Goal: Task Accomplishment & Management: Manage account settings

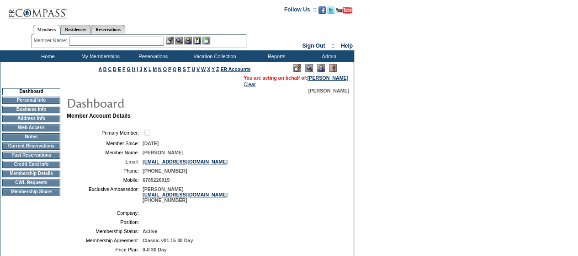
click at [320, 67] on img at bounding box center [321, 68] width 8 height 8
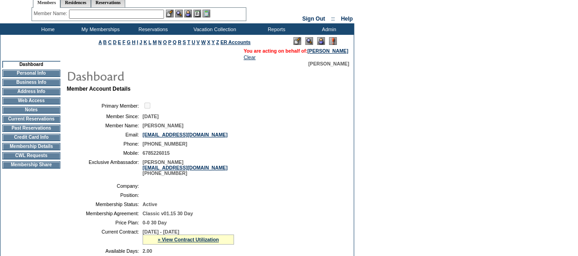
drag, startPoint x: 144, startPoint y: 189, endPoint x: 93, endPoint y: 187, distance: 50.3
click at [93, 187] on table "Company: Position: Membership Status: Active Membership Agreement: Classic v01.…" at bounding box center [204, 231] width 274 height 105
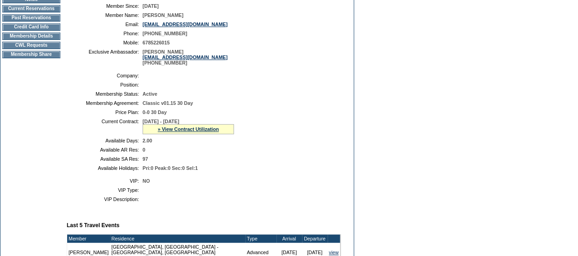
scroll to position [0, 0]
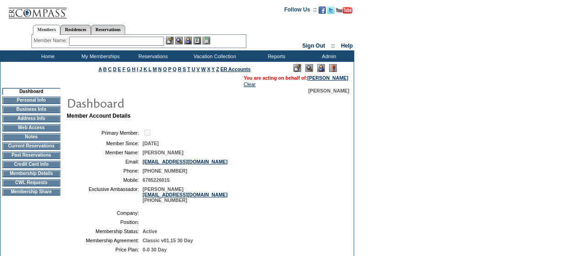
click at [27, 177] on td "Membership Details" at bounding box center [31, 173] width 58 height 7
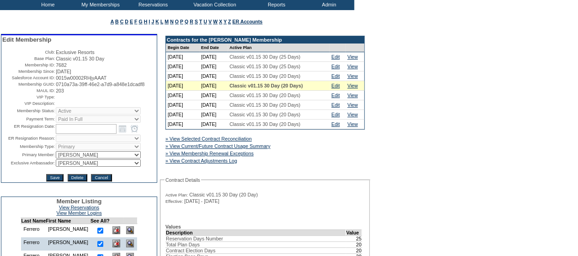
scroll to position [52, 0]
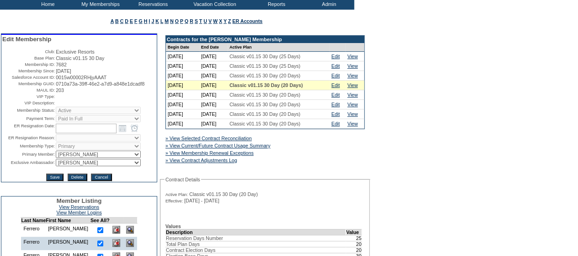
click at [79, 166] on select "IT Group Admin Alma Smith Peter Dawson Team Accounting (MSM) Stephanie Simons S…" at bounding box center [98, 162] width 85 height 7
select select "62890"
click at [56, 164] on select "IT Group Admin Alma Smith Peter Dawson Team Accounting (MSM) Stephanie Simons S…" at bounding box center [98, 162] width 85 height 7
click at [51, 181] on input "Save" at bounding box center [54, 176] width 17 height 7
